Goal: Information Seeking & Learning: Learn about a topic

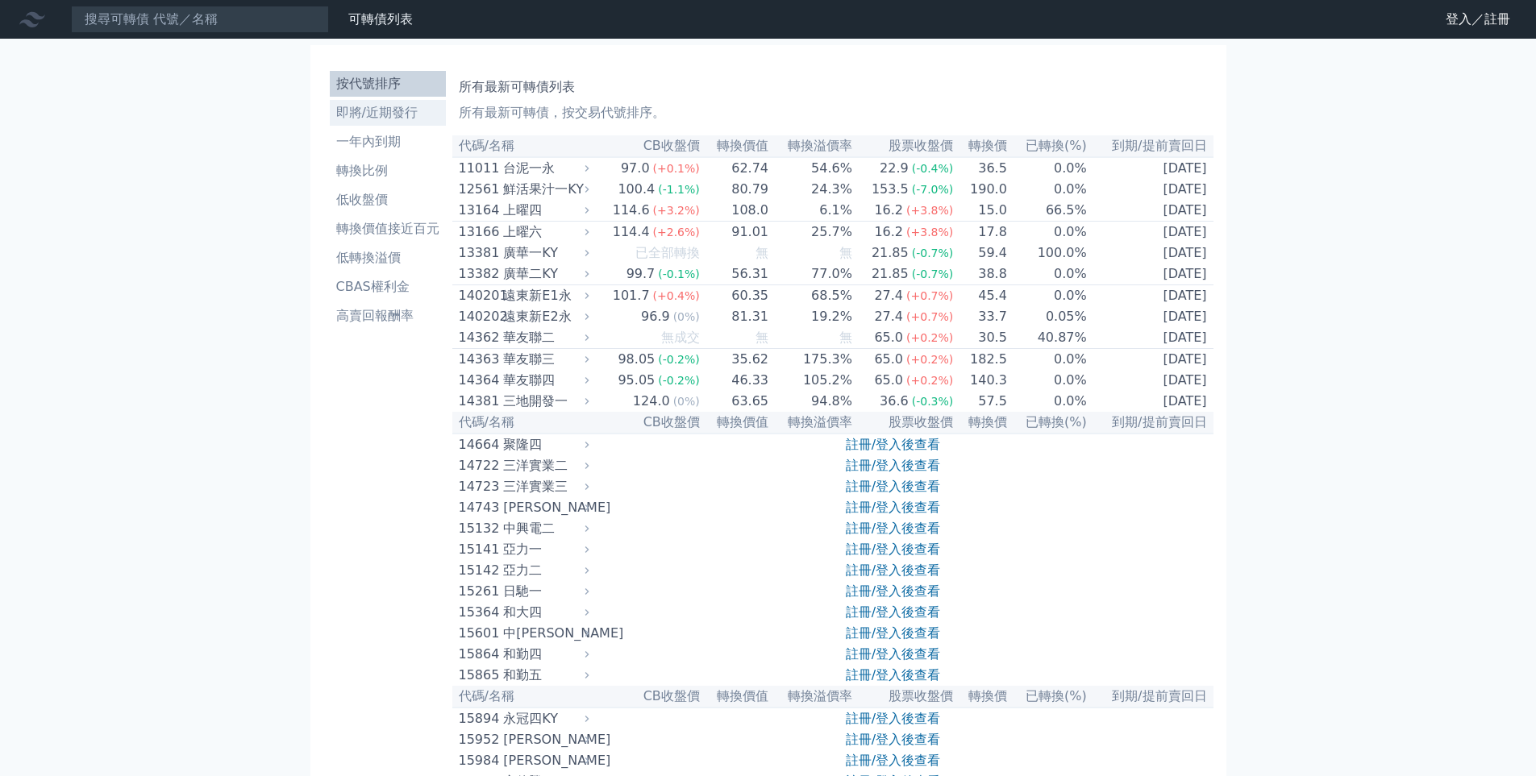
click at [401, 116] on li "即將/近期發行" at bounding box center [388, 112] width 116 height 19
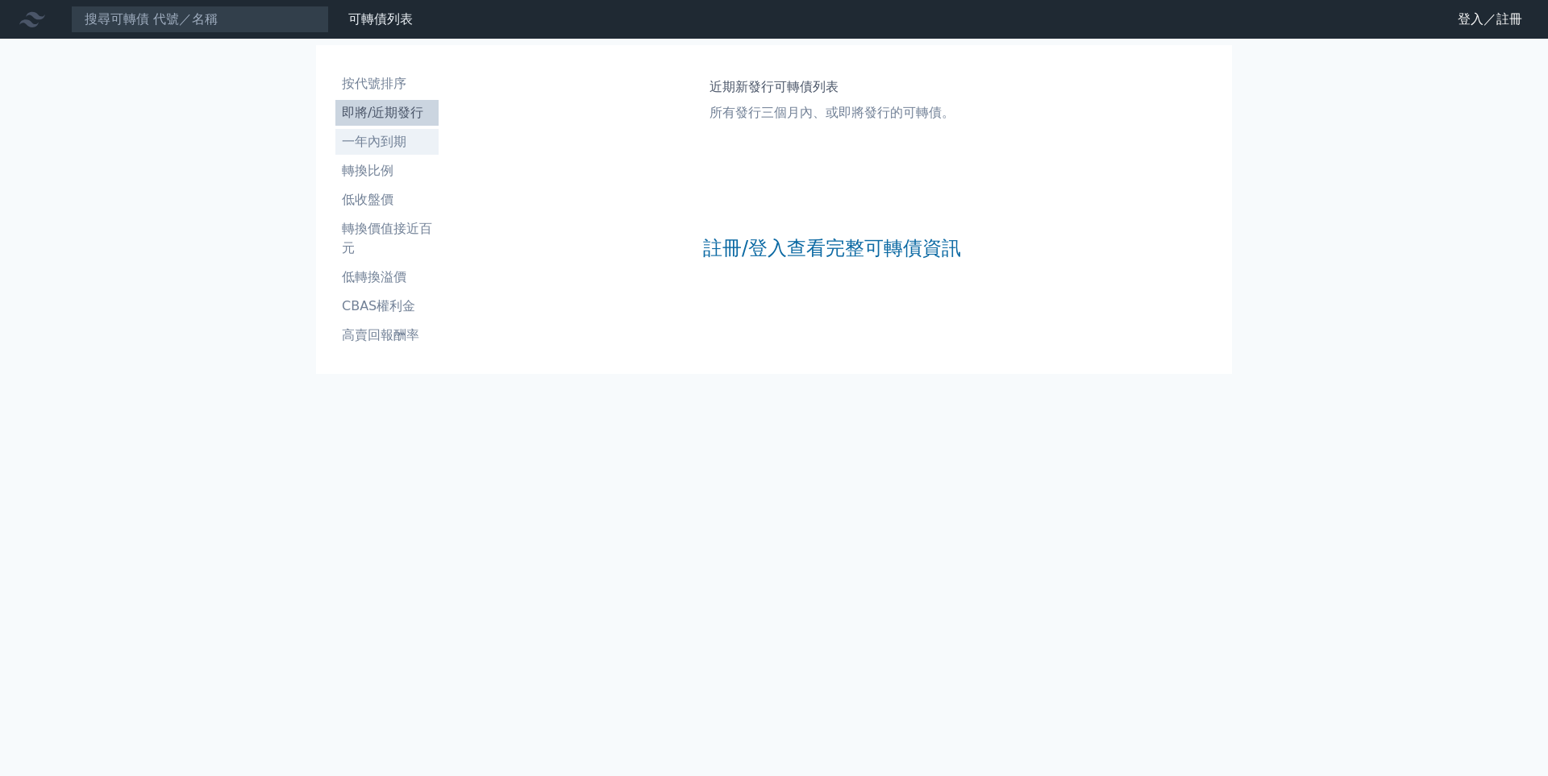
click at [393, 142] on li "一年內到期" at bounding box center [386, 141] width 103 height 19
click at [388, 167] on li "轉換比例" at bounding box center [386, 170] width 103 height 19
click at [389, 86] on li "按代號排序" at bounding box center [386, 83] width 103 height 19
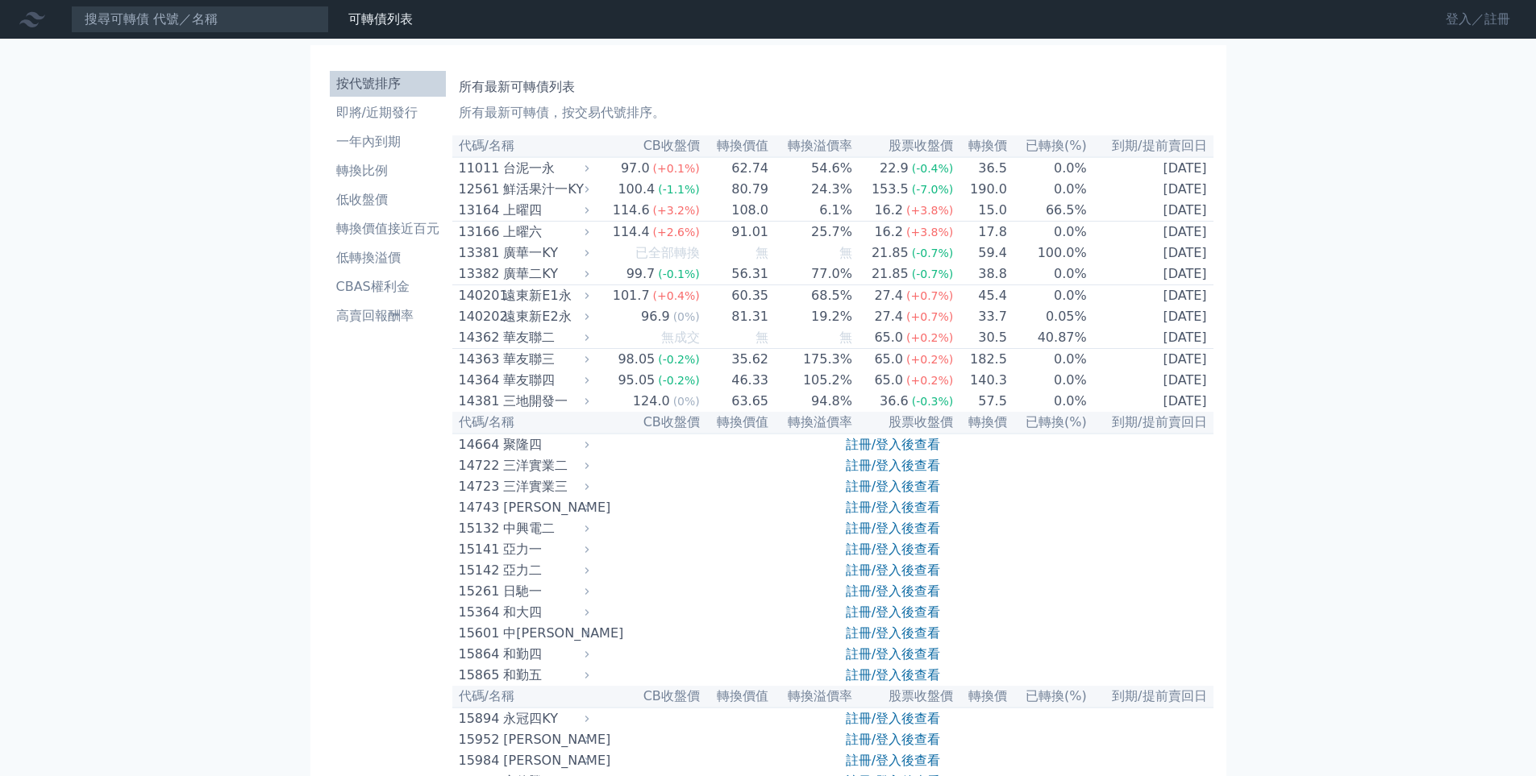
click at [1497, 26] on link "登入／註冊" at bounding box center [1477, 19] width 90 height 26
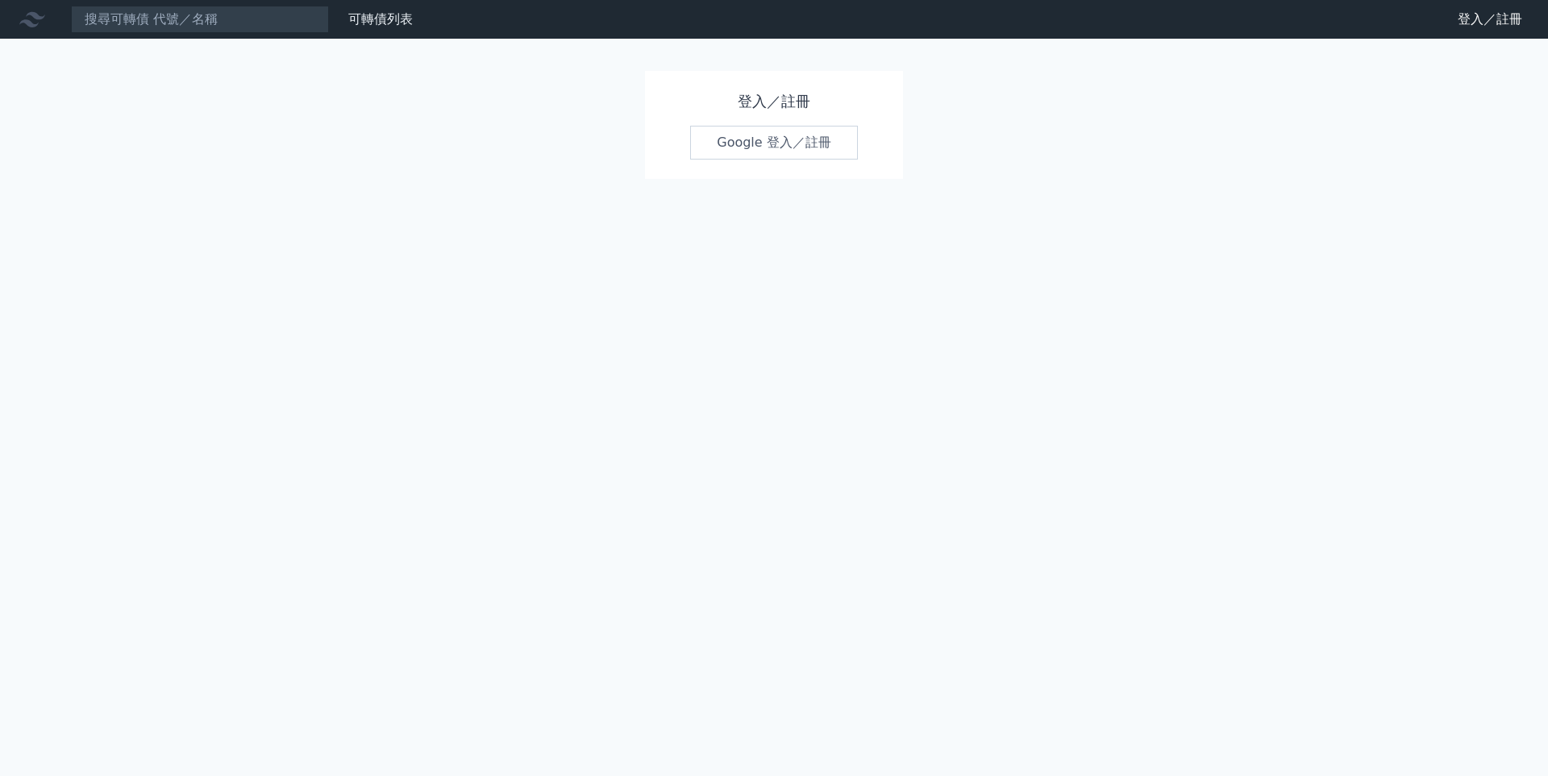
click at [836, 153] on link "Google 登入／註冊" at bounding box center [774, 143] width 168 height 34
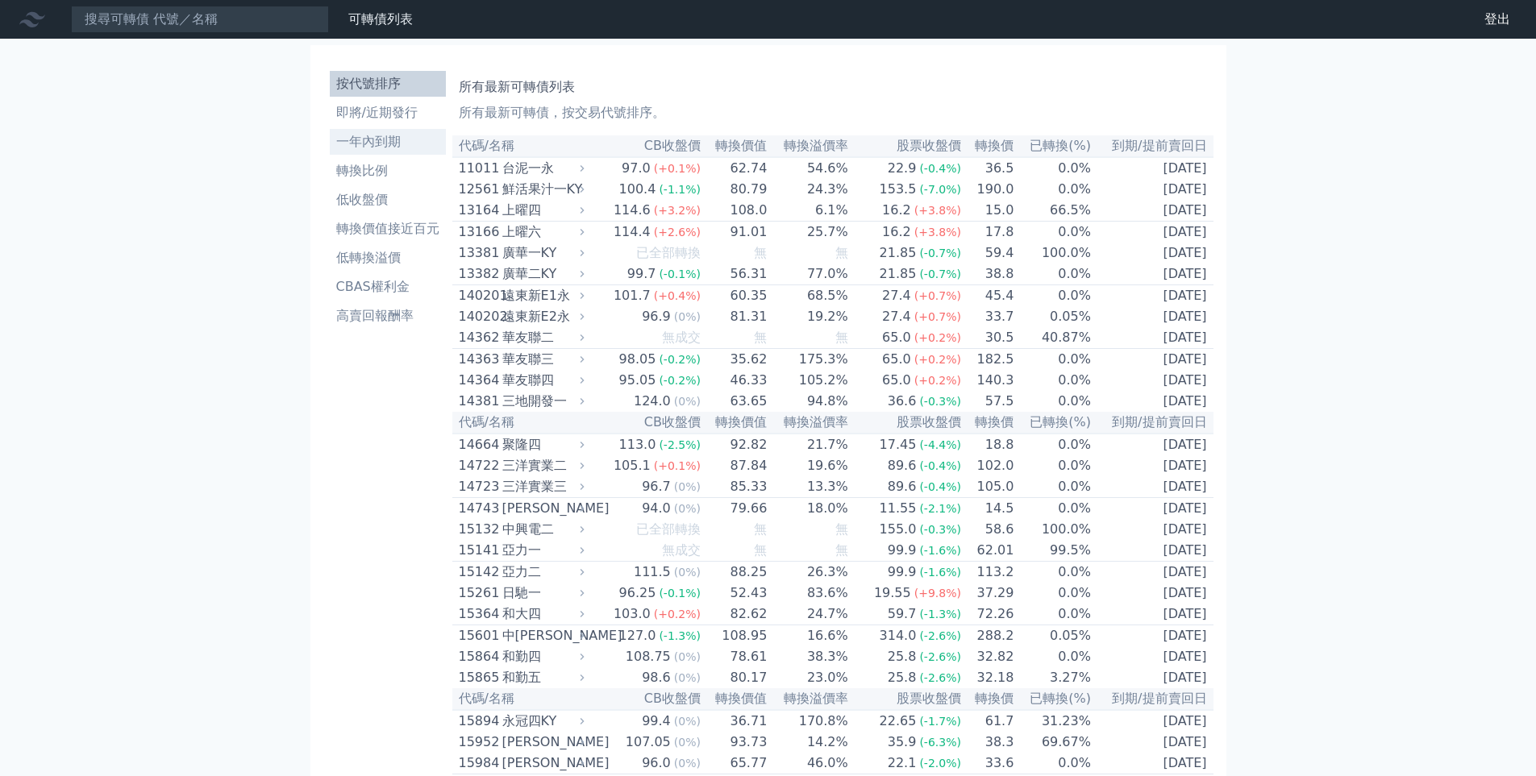
click at [389, 149] on li "一年內到期" at bounding box center [388, 141] width 116 height 19
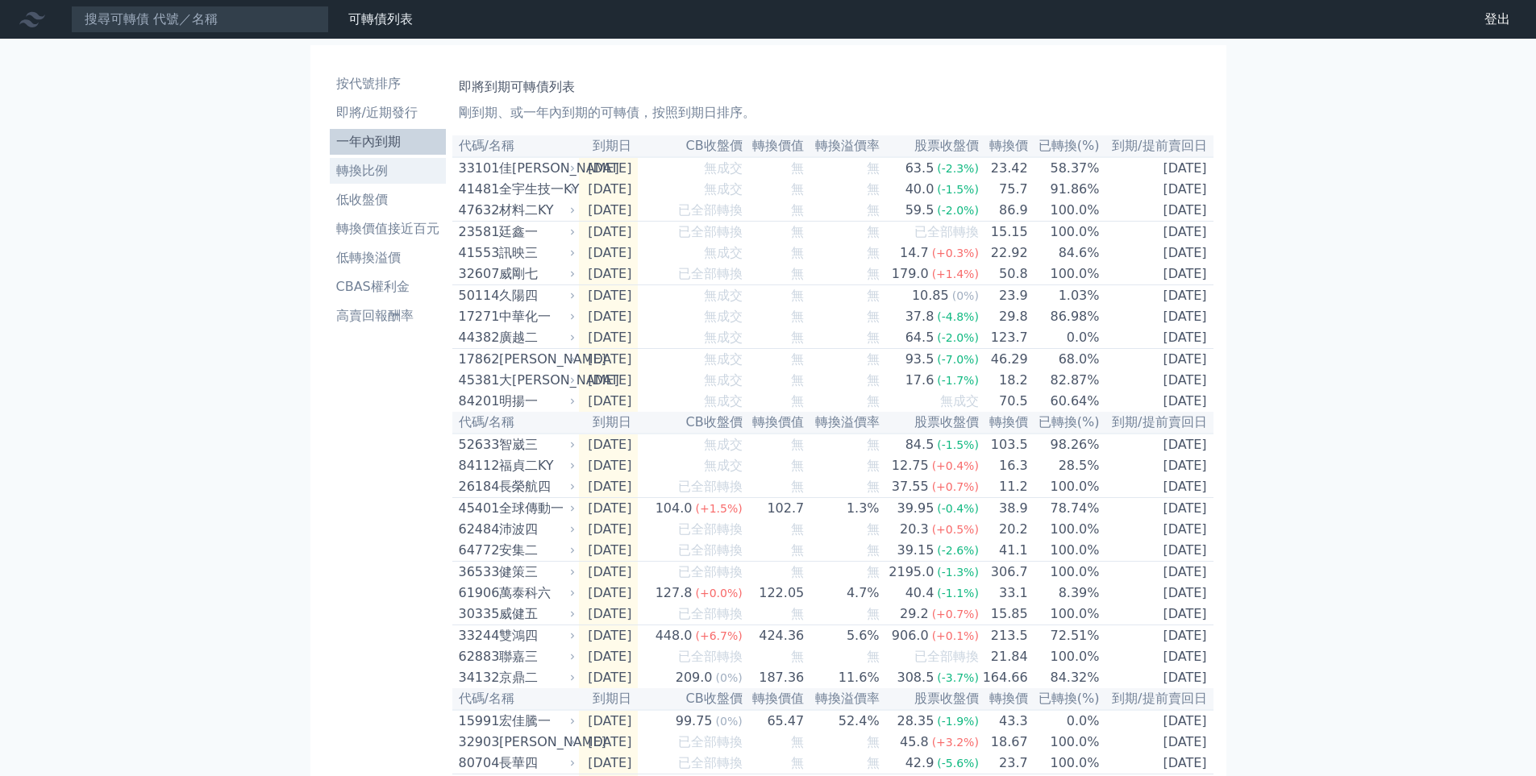
click at [351, 172] on li "轉換比例" at bounding box center [388, 170] width 116 height 19
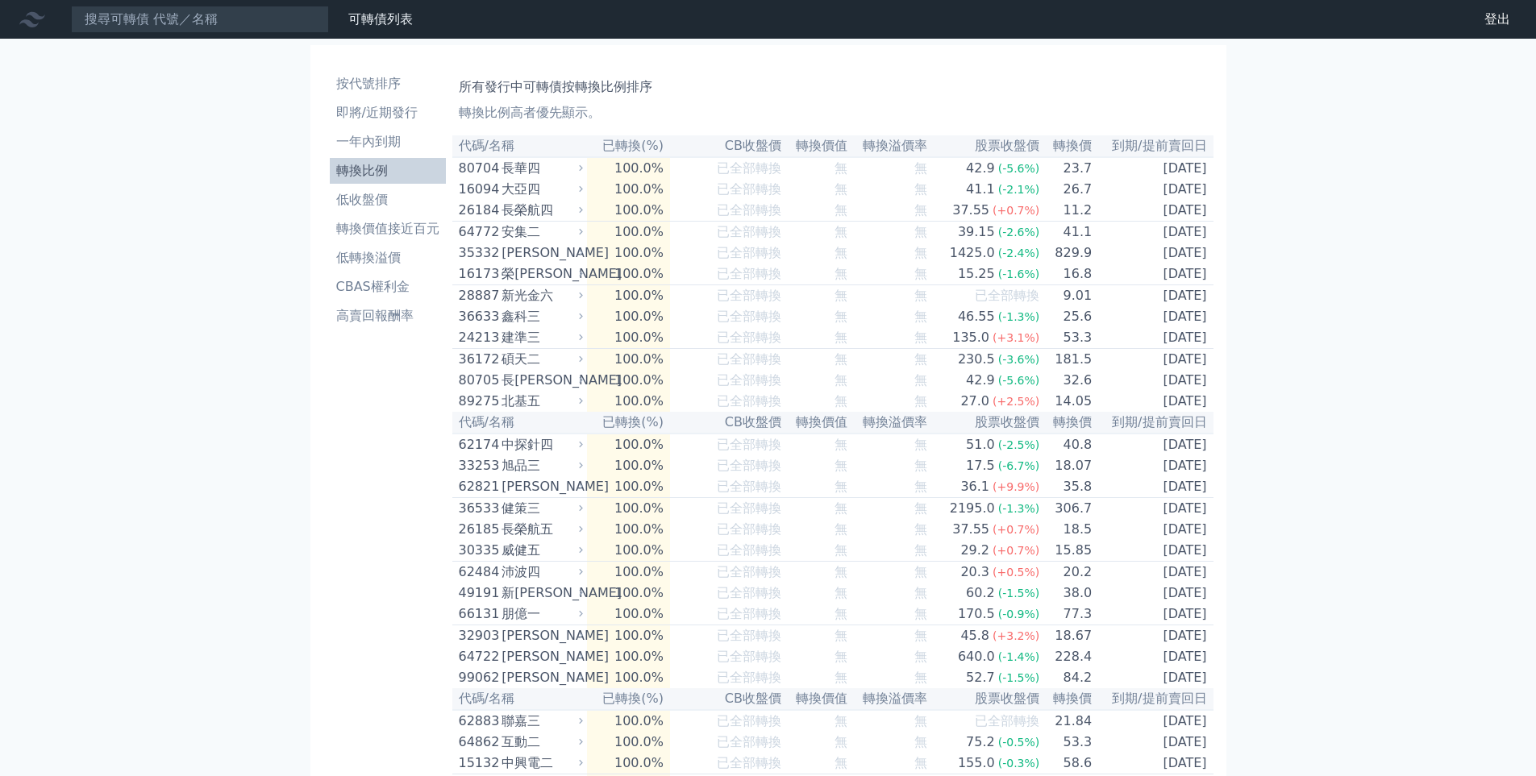
click at [912, 148] on th "轉換溢價率" at bounding box center [888, 146] width 81 height 22
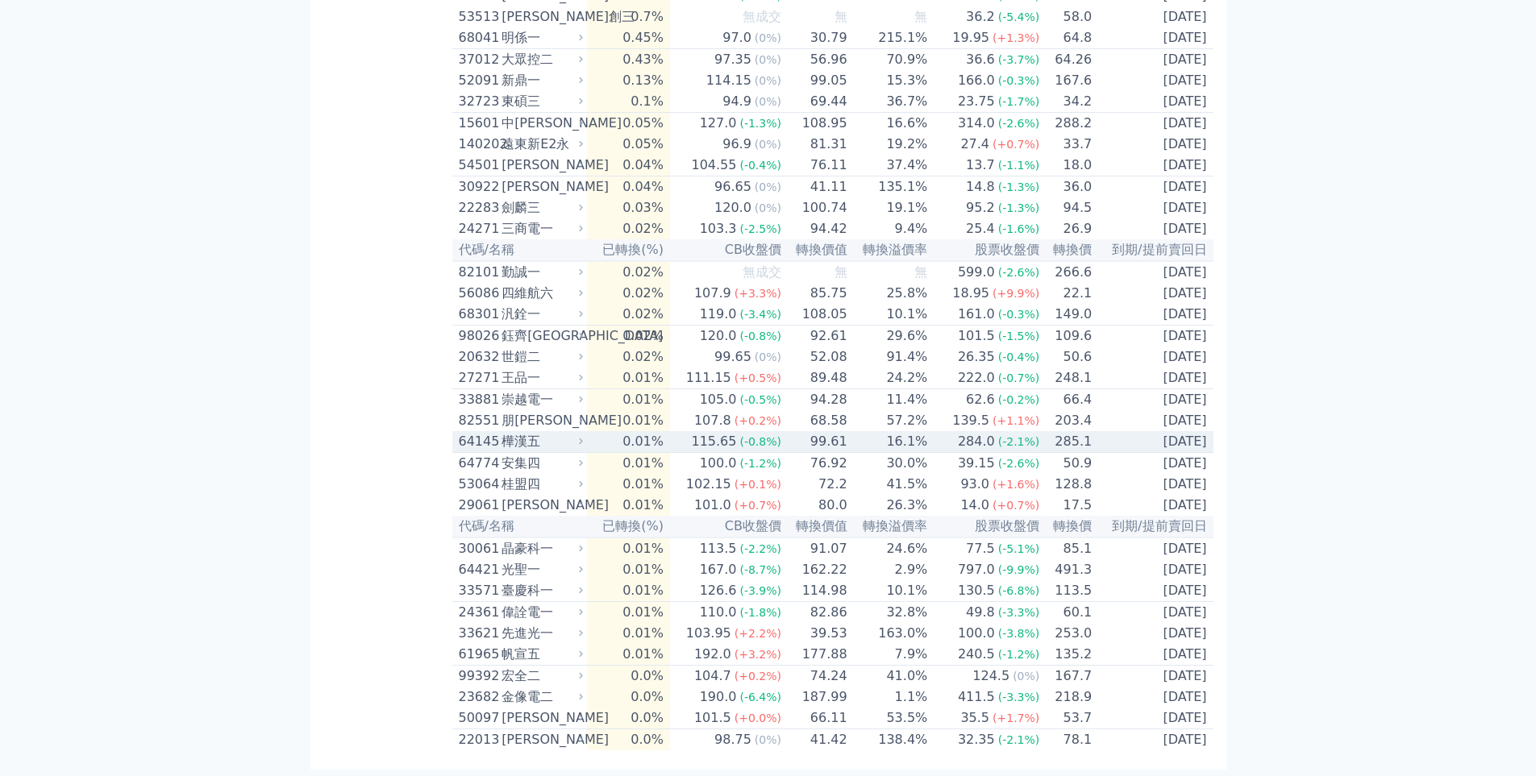
scroll to position [3802, 0]
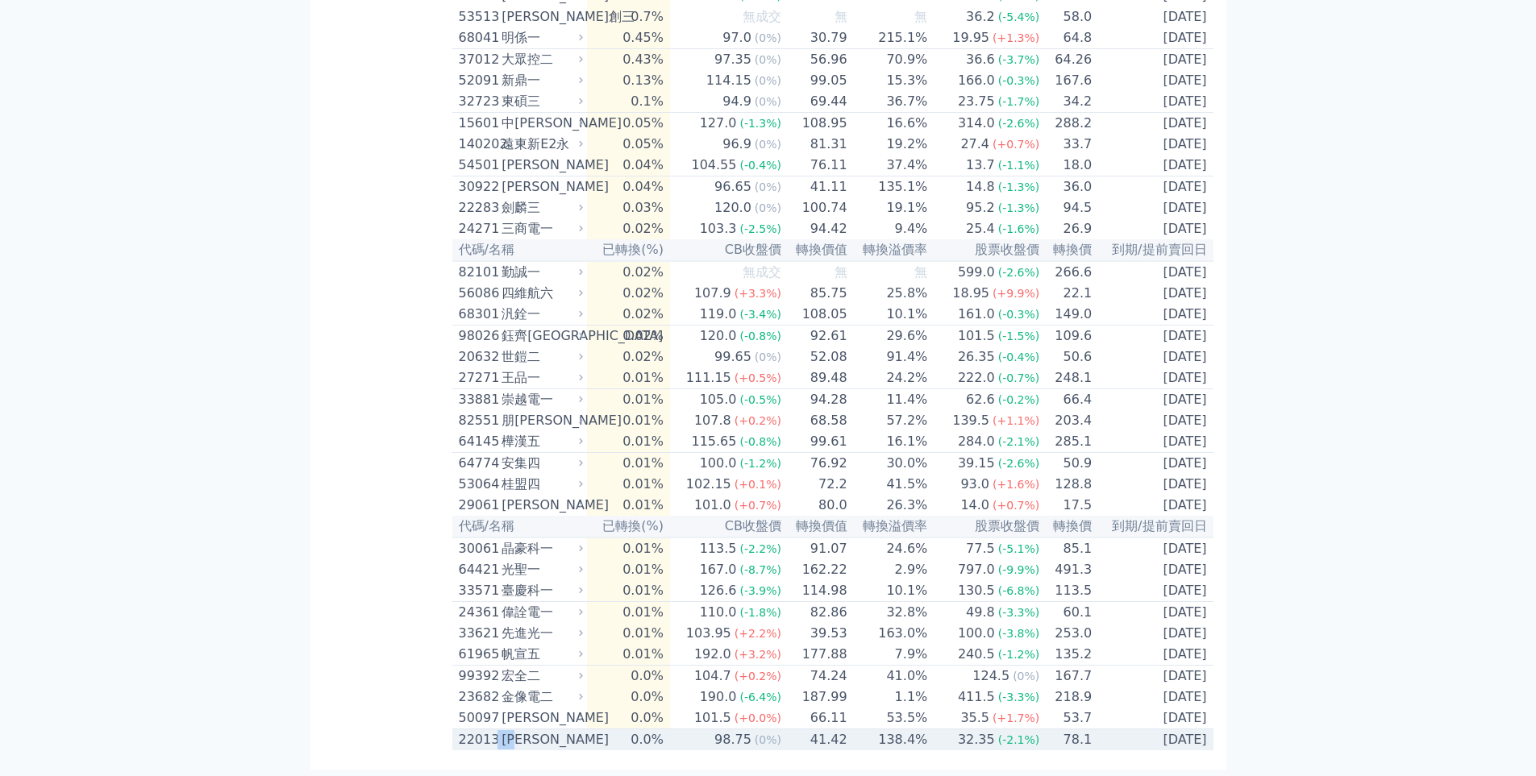
drag, startPoint x: 498, startPoint y: 739, endPoint x: 525, endPoint y: 739, distance: 26.6
click at [525, 739] on div "22013 裕隆三" at bounding box center [518, 739] width 118 height 19
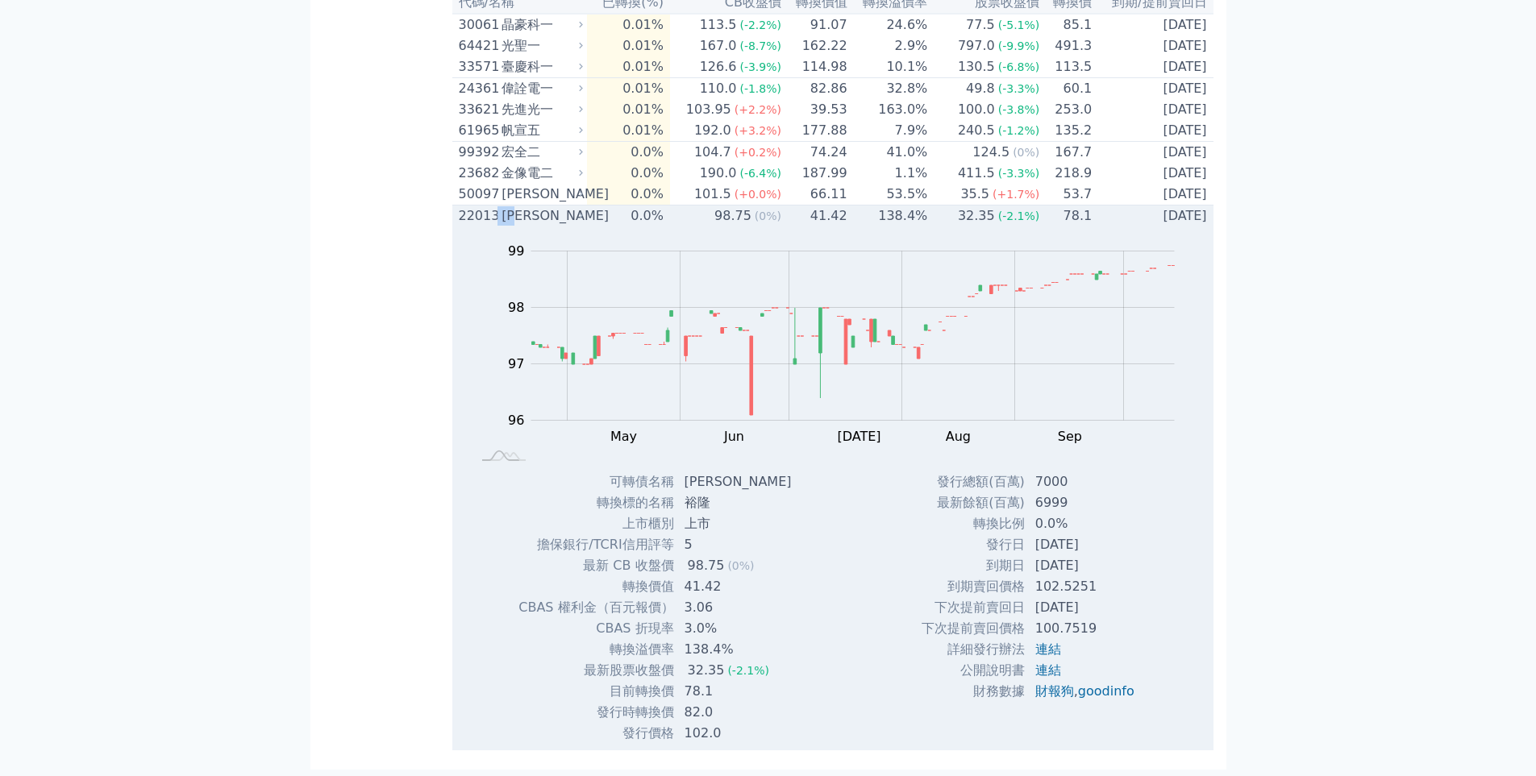
scroll to position [4326, 0]
click at [462, 218] on div "22013" at bounding box center [478, 215] width 39 height 19
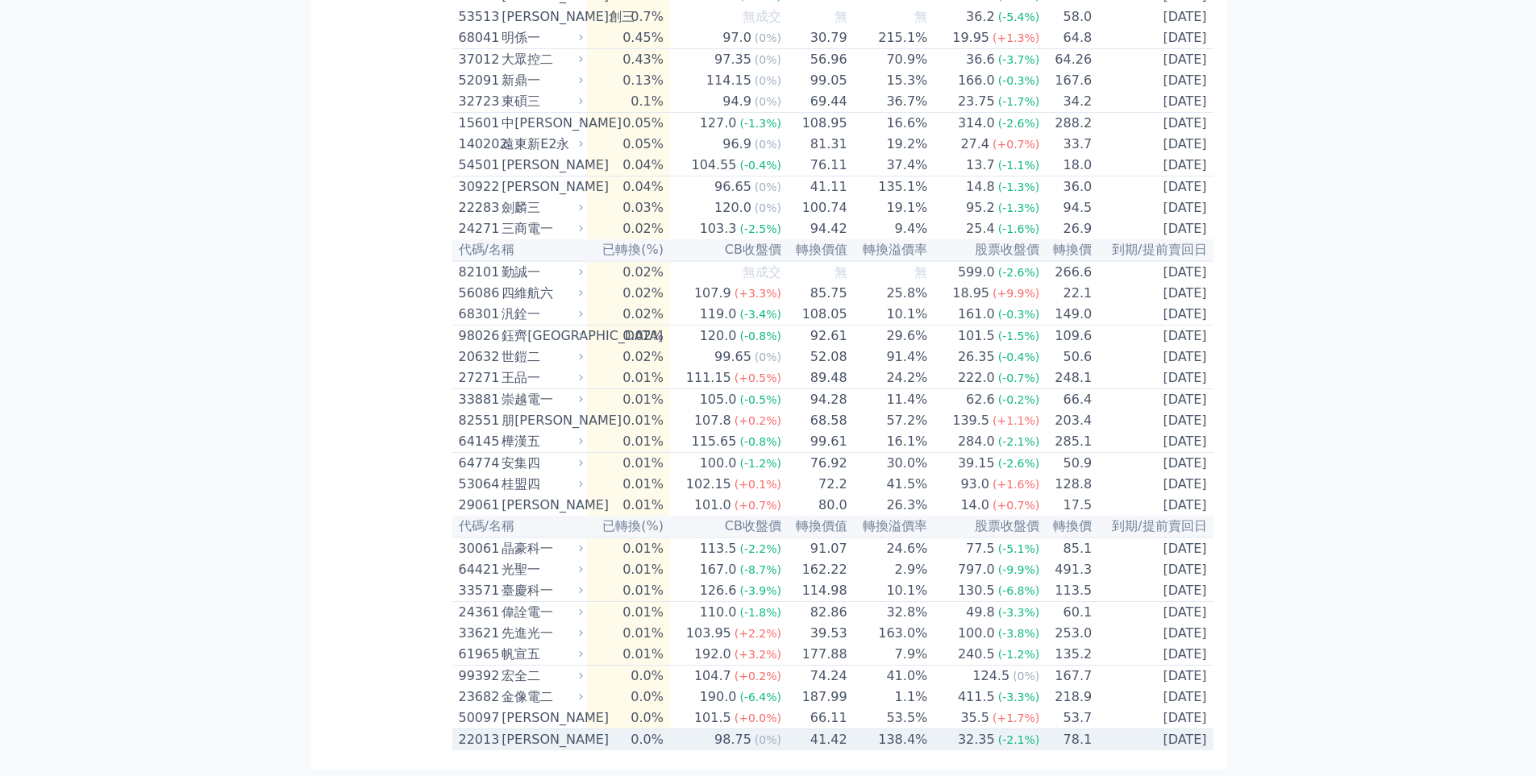
click at [502, 741] on div "[PERSON_NAME]" at bounding box center [540, 739] width 78 height 19
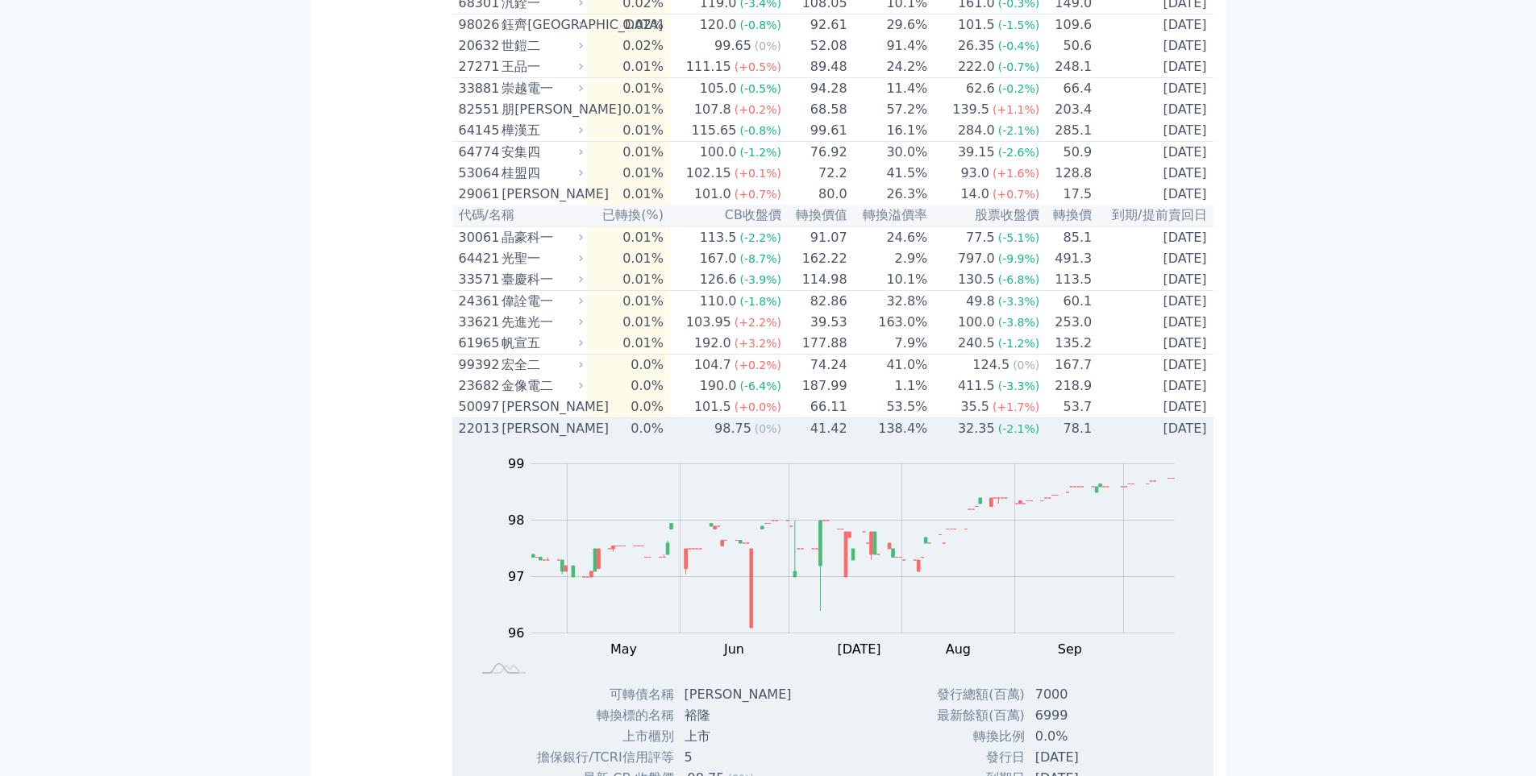
scroll to position [4326, 0]
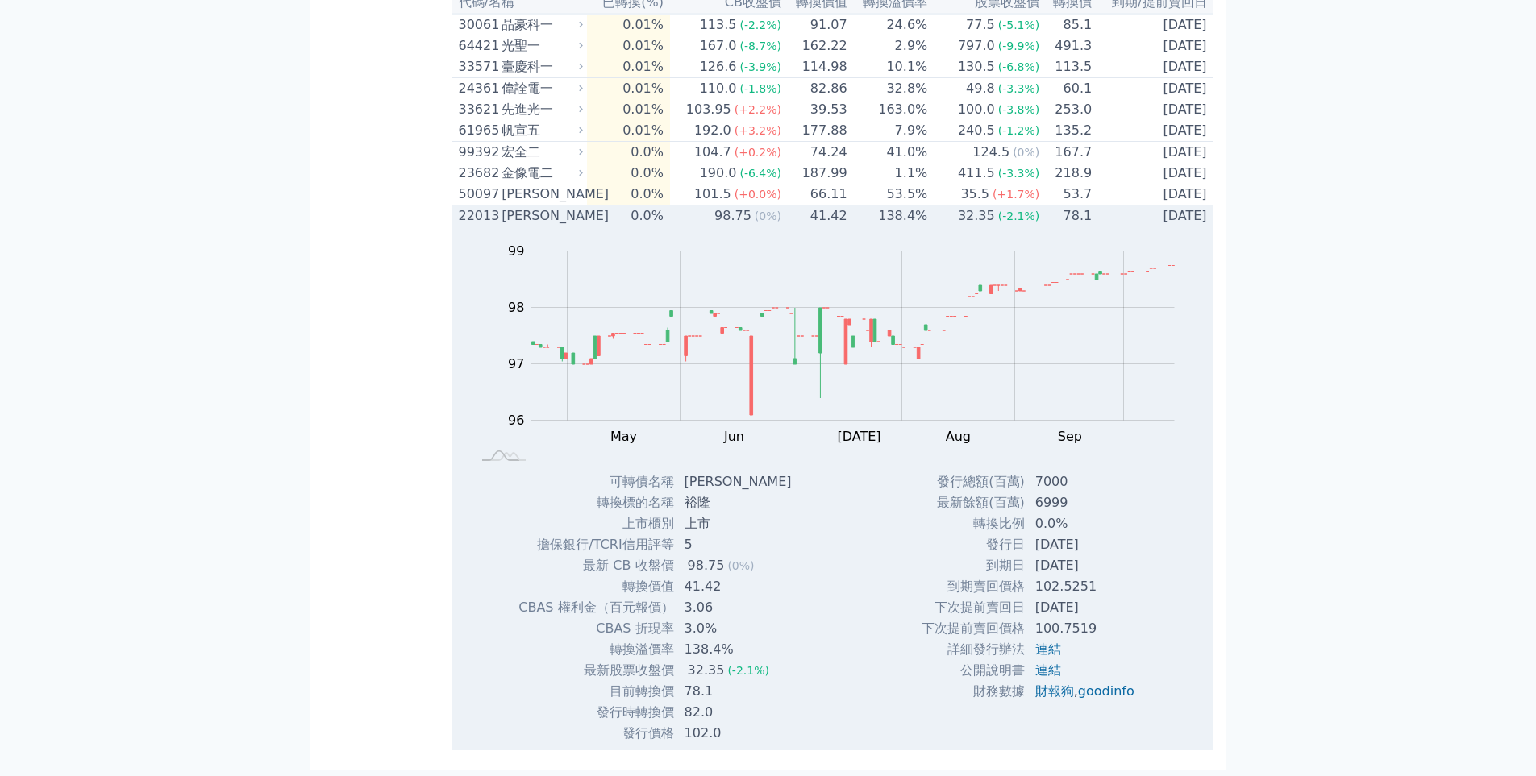
click at [470, 218] on div "22013" at bounding box center [478, 215] width 39 height 19
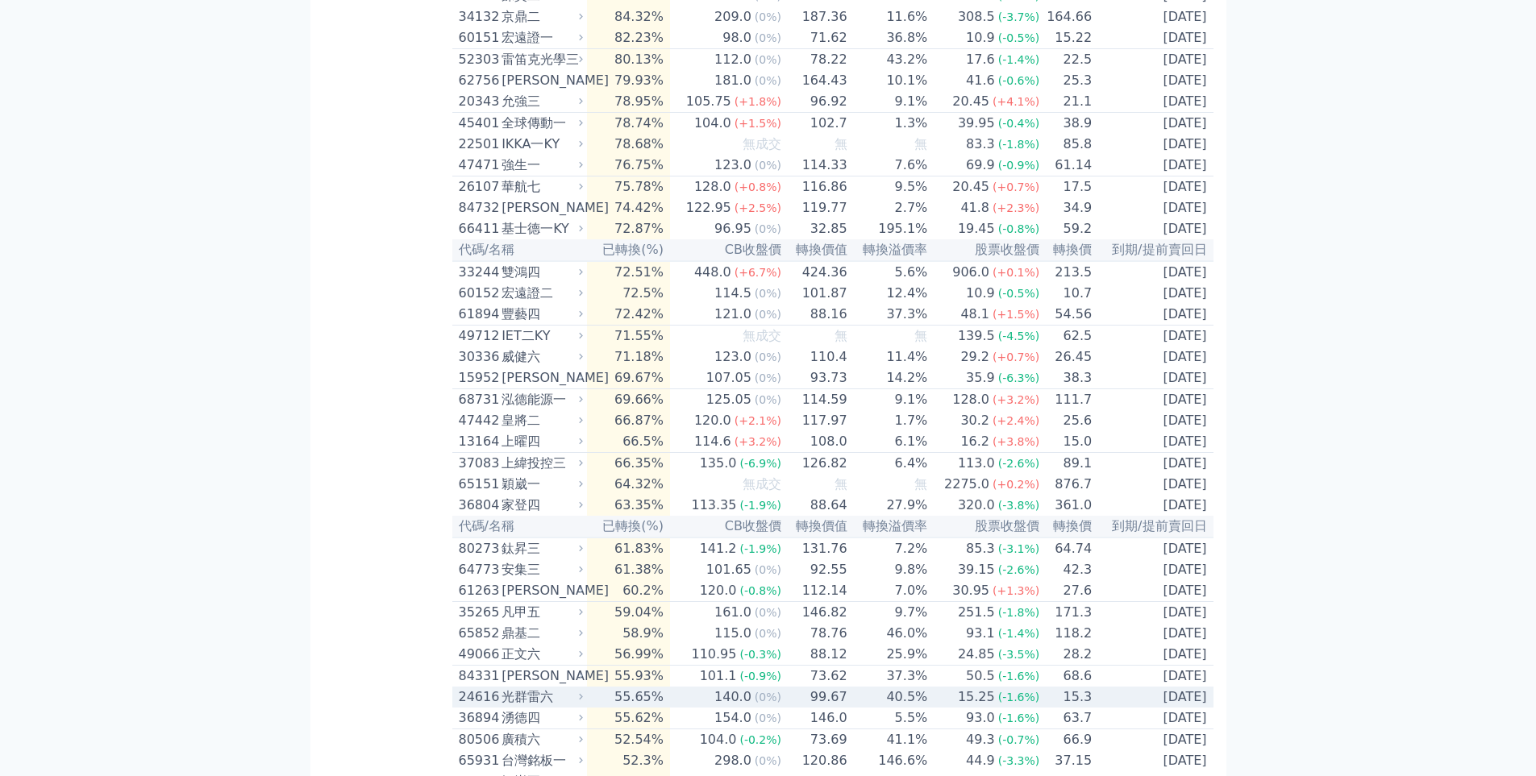
scroll to position [1545, 0]
